Goal: Information Seeking & Learning: Learn about a topic

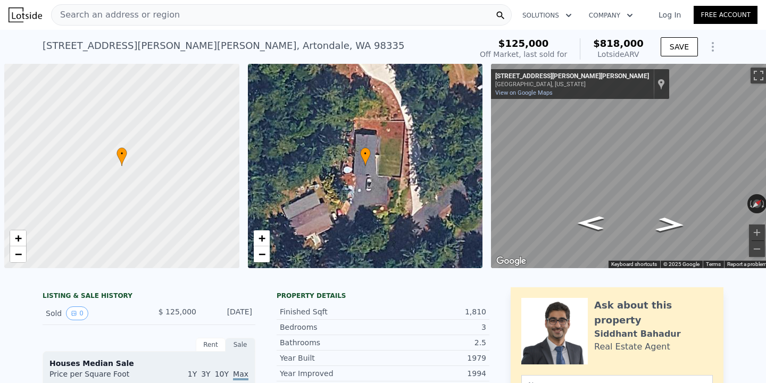
scroll to position [0, 4]
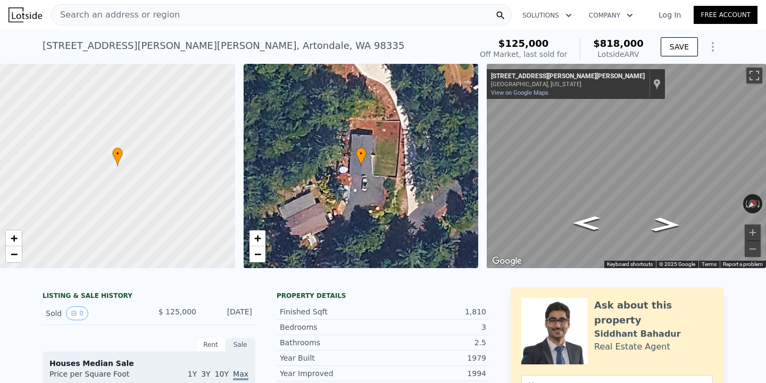
click at [235, 20] on div "Search an address or region" at bounding box center [281, 14] width 461 height 21
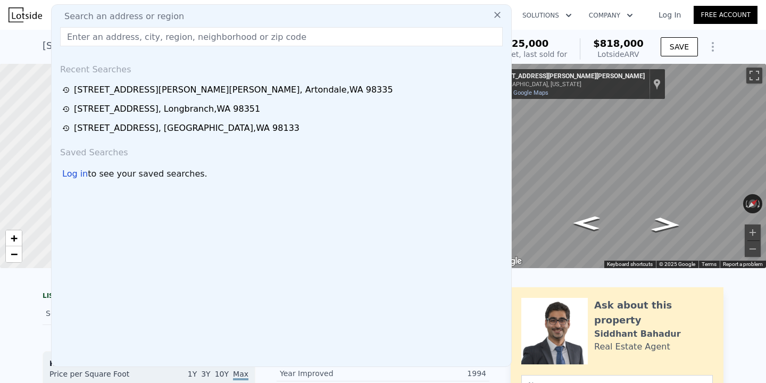
type input "$ 818,000"
type input "5"
type input "$ 0"
type input "$ 622,622"
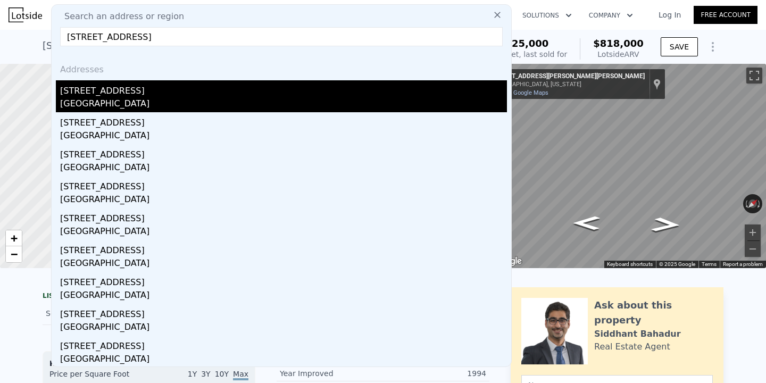
type input "[STREET_ADDRESS]"
click at [176, 94] on div "[STREET_ADDRESS]" at bounding box center [283, 88] width 447 height 17
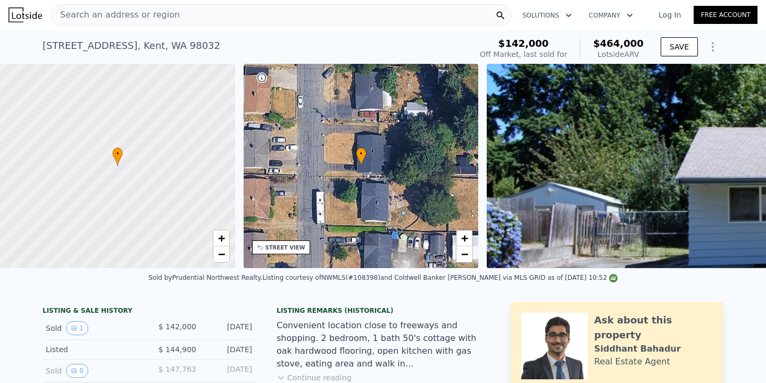
click at [239, 19] on div "Search an address or region" at bounding box center [281, 14] width 461 height 21
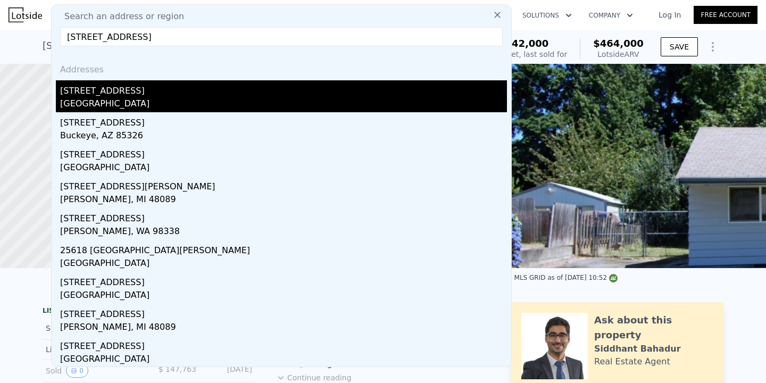
type input "[STREET_ADDRESS]"
click at [166, 87] on div "[STREET_ADDRESS]" at bounding box center [283, 88] width 447 height 17
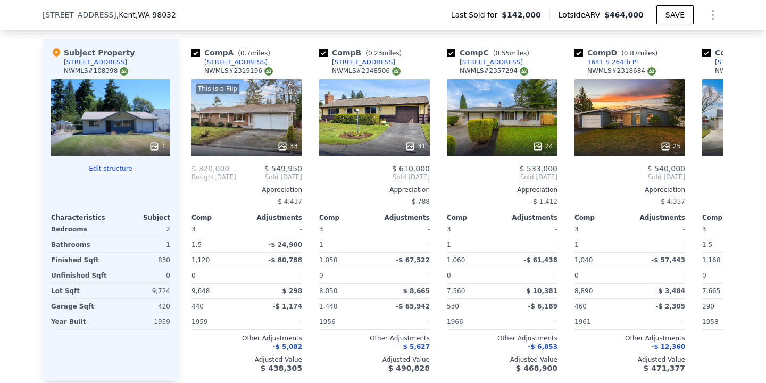
scroll to position [1104, 0]
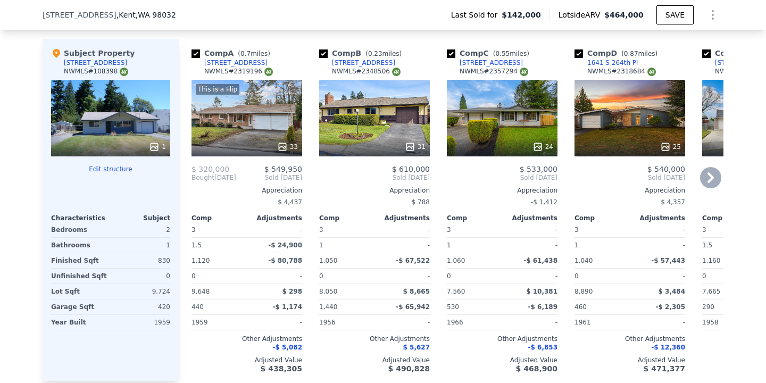
click at [706, 177] on icon at bounding box center [710, 177] width 21 height 21
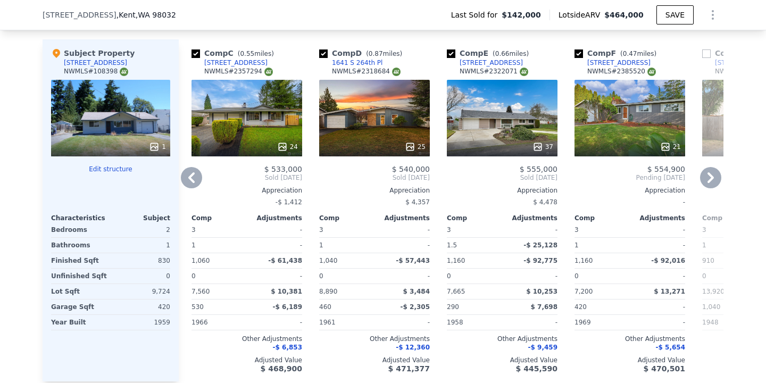
click at [706, 177] on icon at bounding box center [710, 177] width 21 height 21
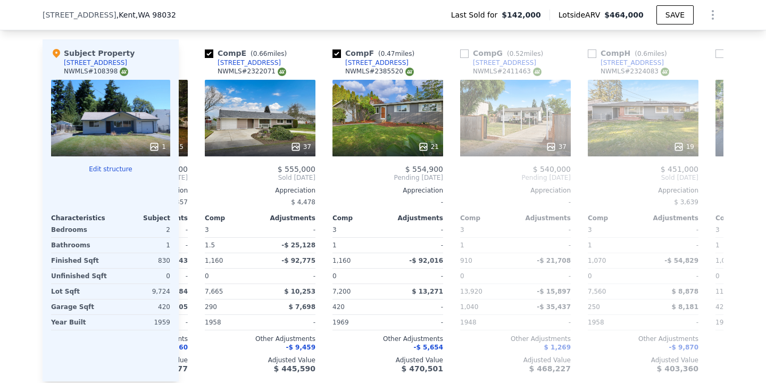
scroll to position [0, 511]
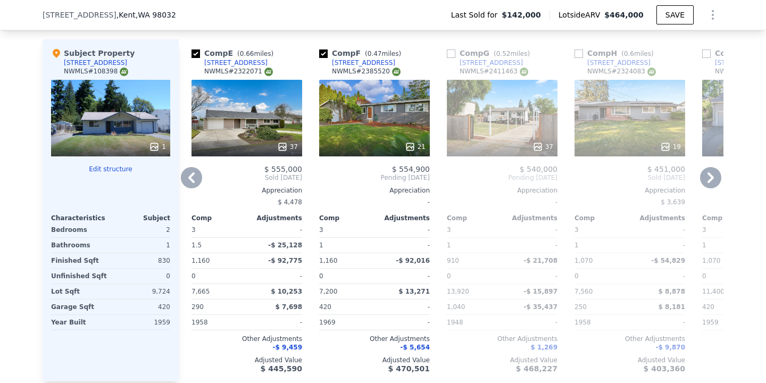
click at [193, 182] on icon at bounding box center [191, 177] width 6 height 11
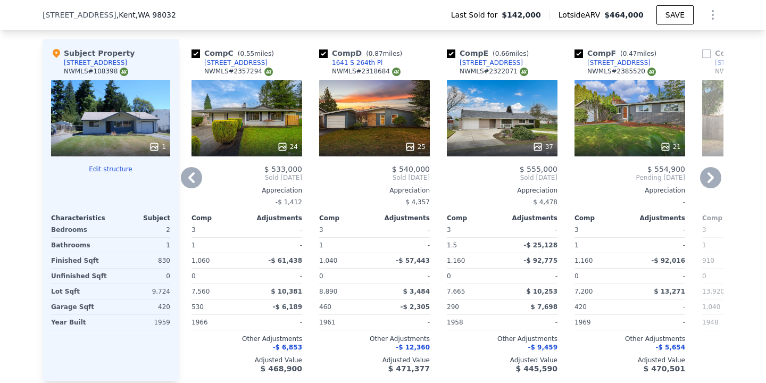
click at [193, 179] on icon at bounding box center [191, 177] width 21 height 21
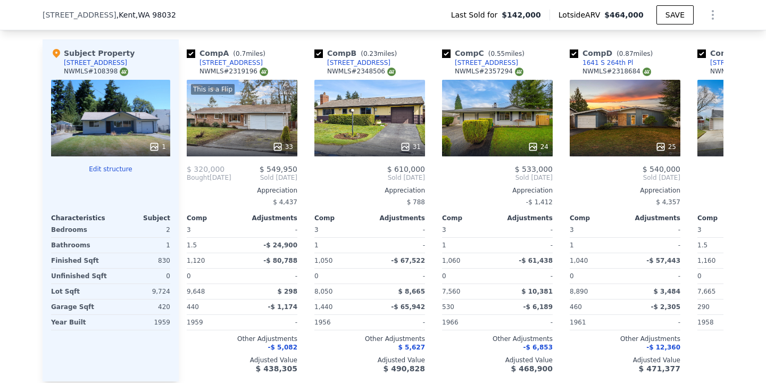
scroll to position [0, 0]
